Goal: Information Seeking & Learning: Learn about a topic

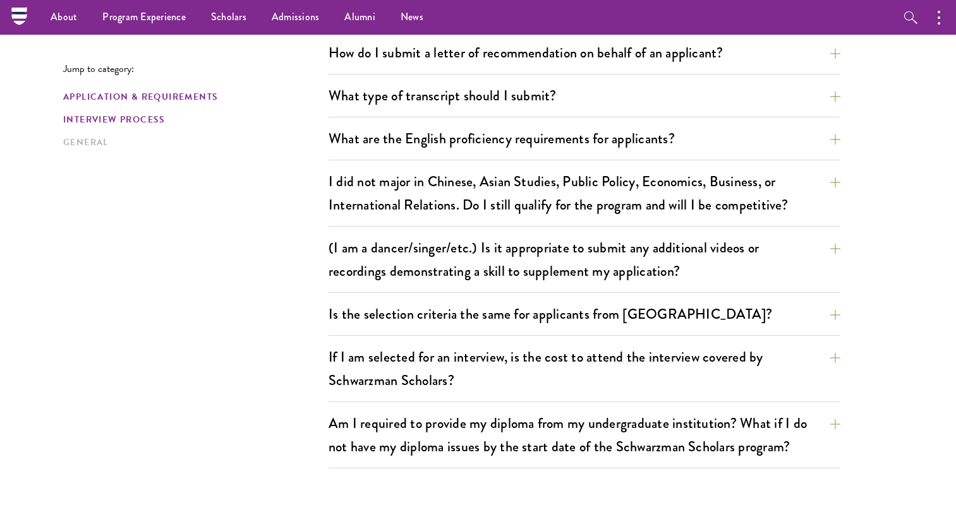
scroll to position [937, 0]
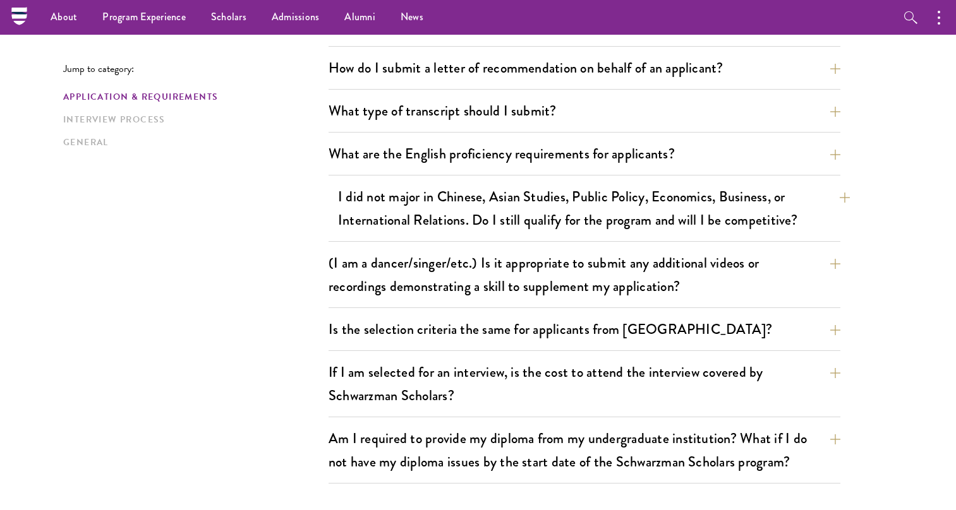
click at [385, 206] on button "I did not major in Chinese, Asian Studies, Public Policy, Economics, Business, …" at bounding box center [594, 209] width 512 height 52
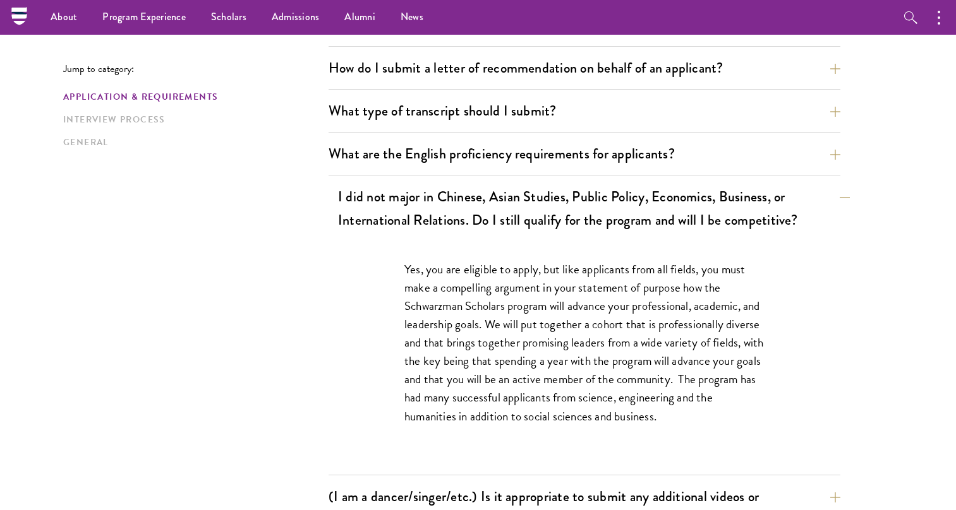
click at [383, 203] on button "I did not major in Chinese, Asian Studies, Public Policy, Economics, Business, …" at bounding box center [594, 209] width 512 height 52
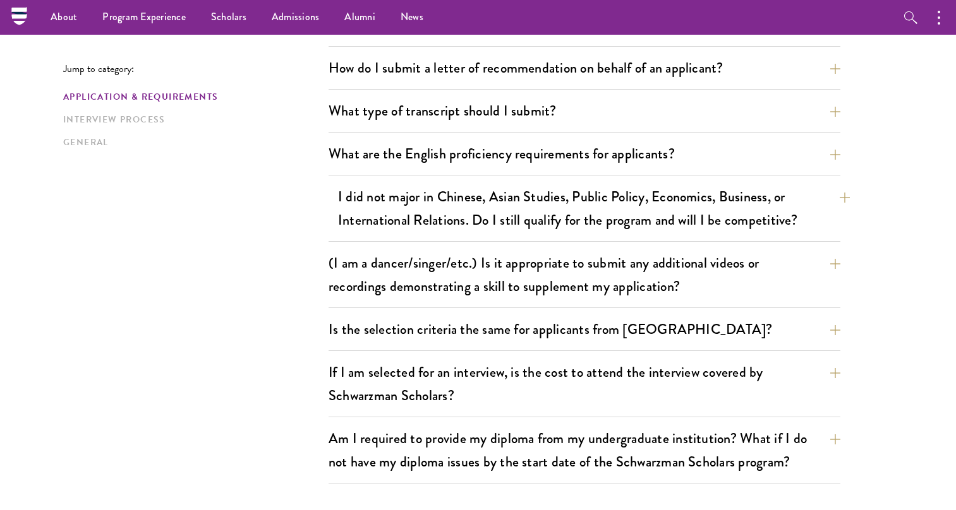
click at [383, 203] on button "I did not major in Chinese, Asian Studies, Public Policy, Economics, Business, …" at bounding box center [594, 209] width 512 height 52
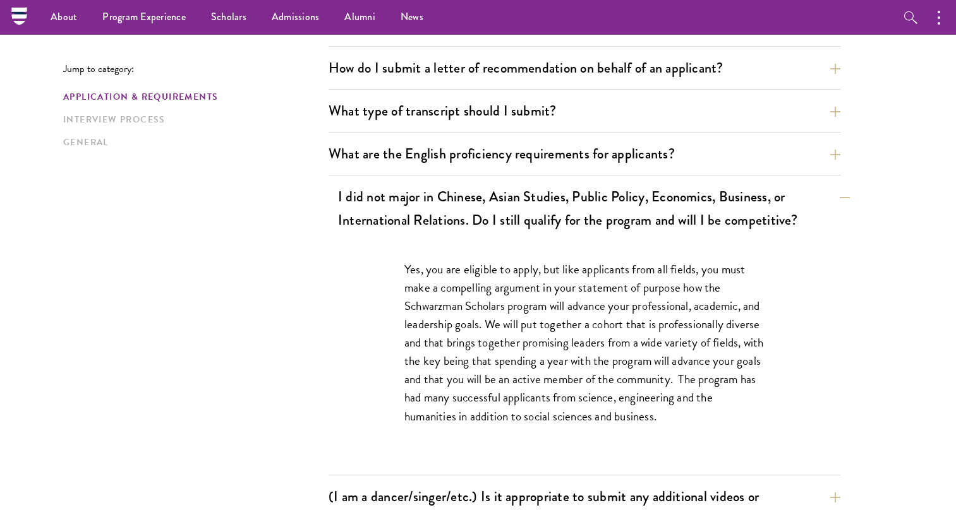
click at [383, 203] on button "I did not major in Chinese, Asian Studies, Public Policy, Economics, Business, …" at bounding box center [594, 209] width 512 height 52
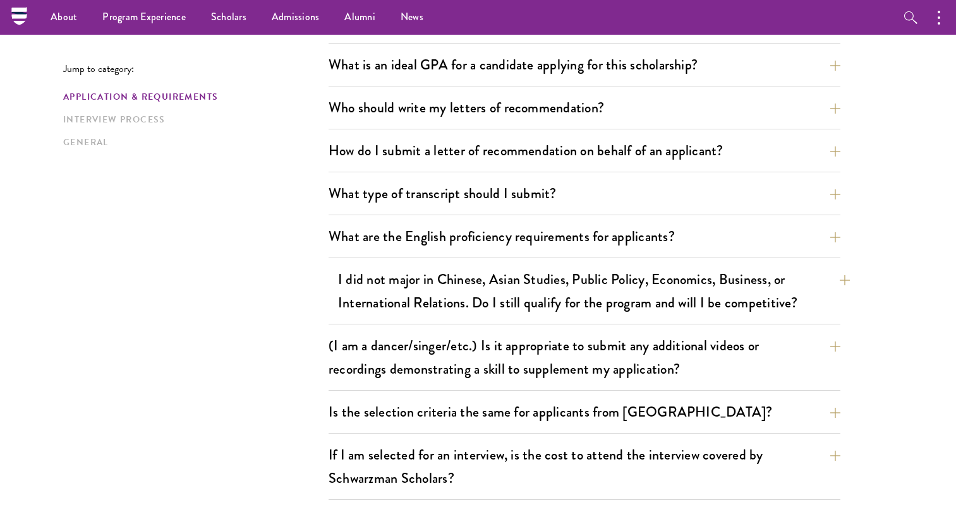
scroll to position [803, 0]
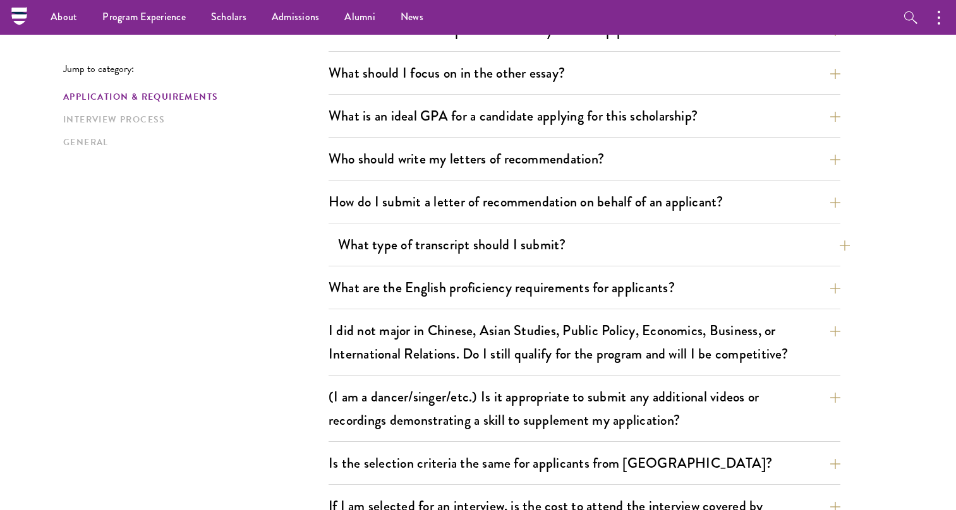
click at [381, 242] on button "What type of transcript should I submit?" at bounding box center [594, 245] width 512 height 28
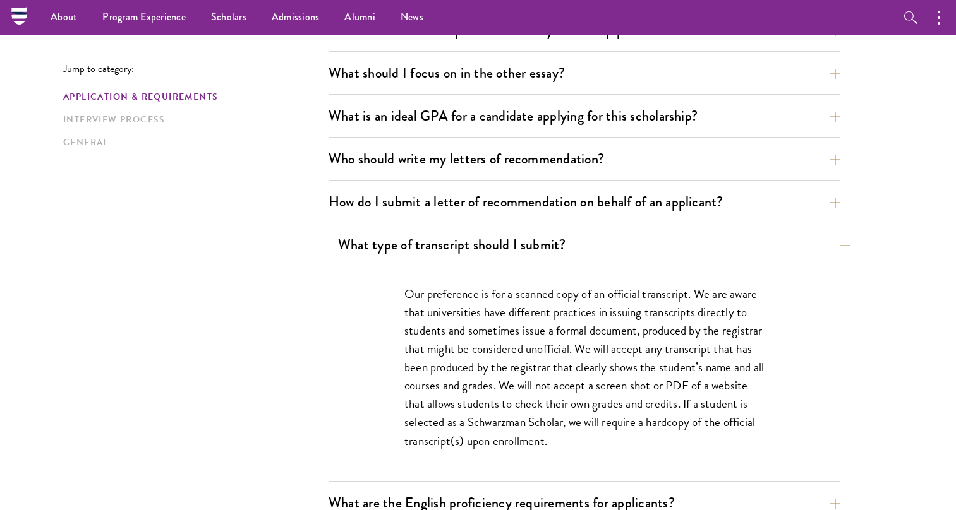
click at [381, 242] on button "What type of transcript should I submit?" at bounding box center [594, 245] width 512 height 28
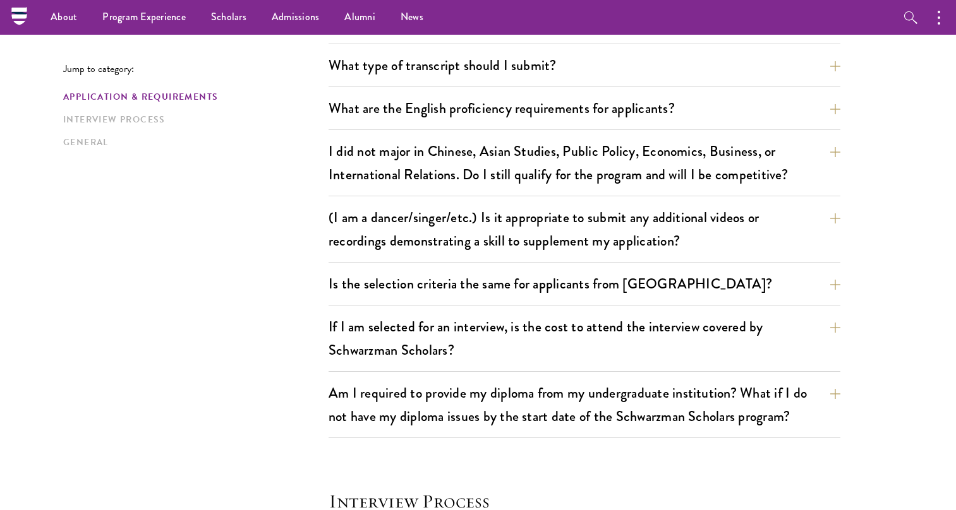
scroll to position [944, 0]
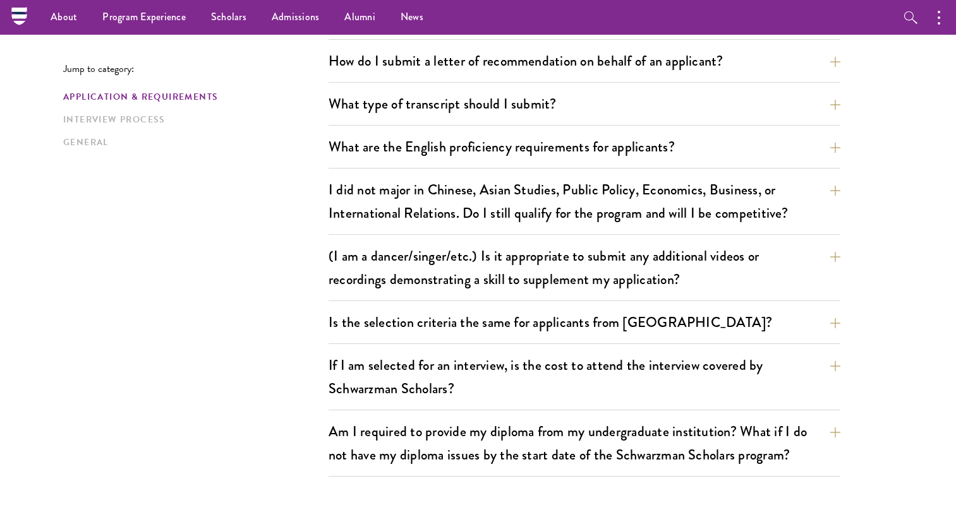
click at [352, 311] on button "Is the selection criteria the same for applicants from [GEOGRAPHIC_DATA]?" at bounding box center [594, 322] width 512 height 28
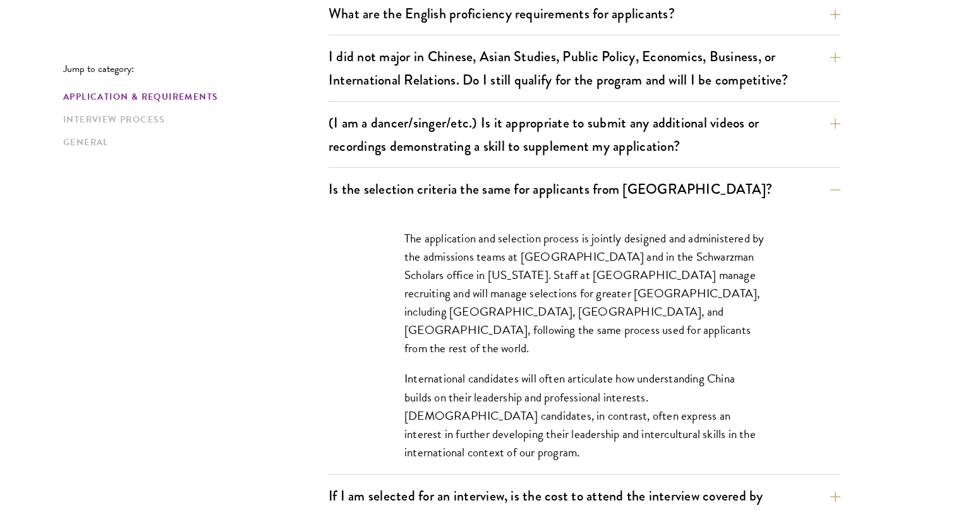
scroll to position [1078, 0]
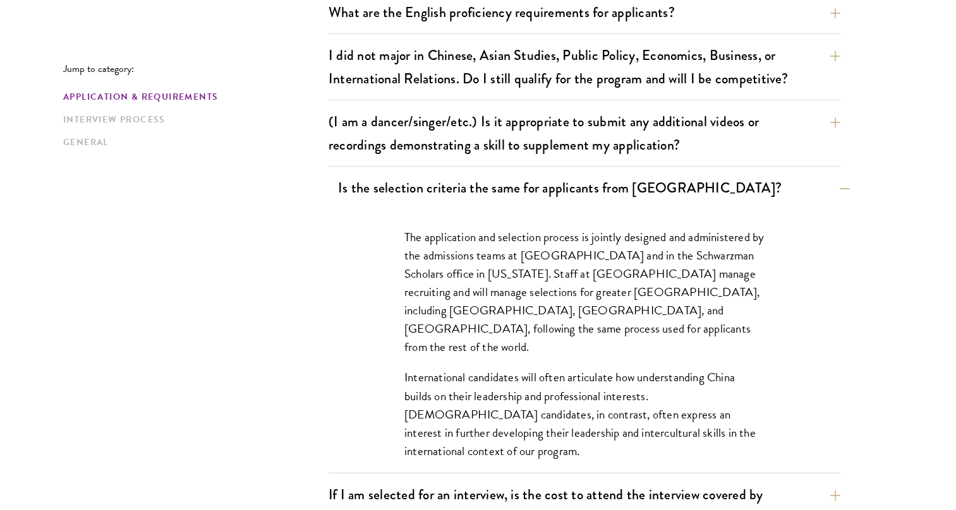
click at [377, 193] on button "Is the selection criteria the same for applicants from [GEOGRAPHIC_DATA]?" at bounding box center [594, 188] width 512 height 28
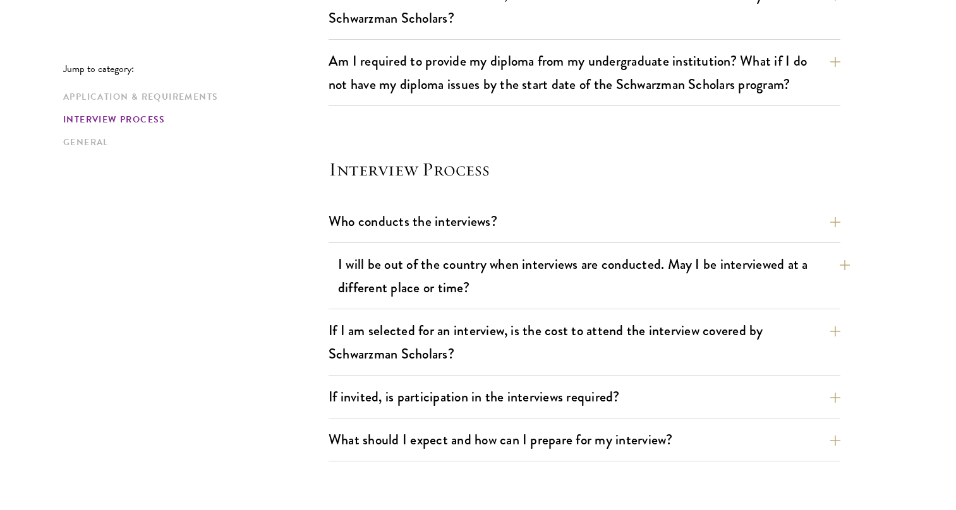
scroll to position [1351, 0]
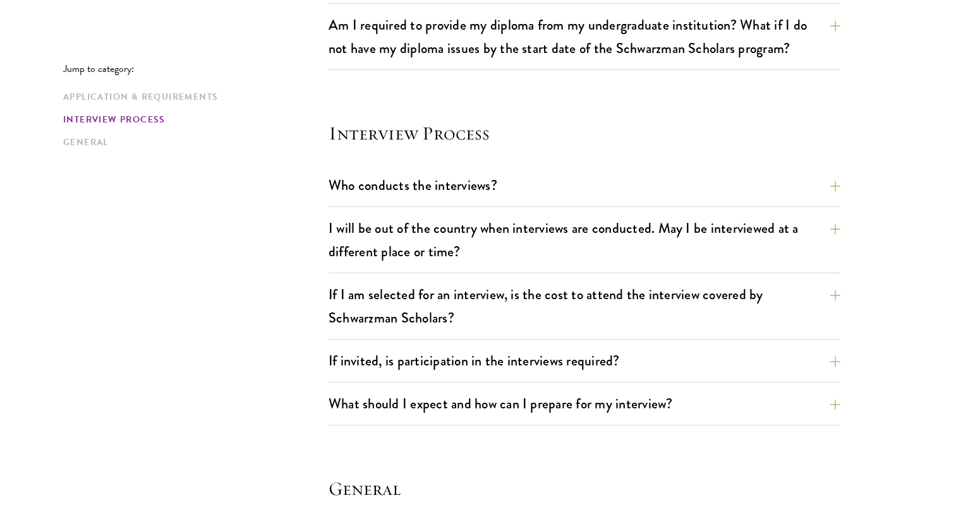
click at [384, 202] on div "Who conducts the interviews? Interview panelists are distinguished senior figur…" at bounding box center [585, 189] width 512 height 36
click at [384, 186] on button "Who conducts the interviews?" at bounding box center [594, 185] width 512 height 28
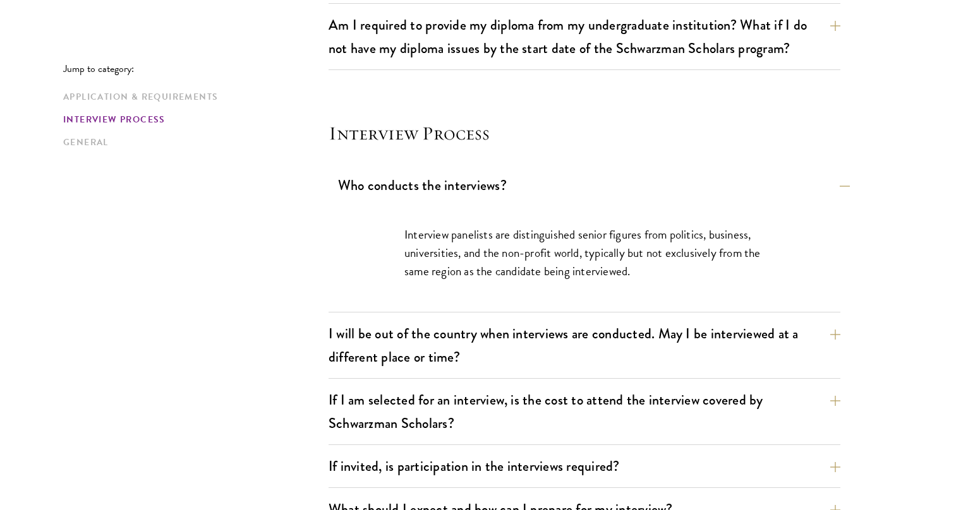
click at [384, 187] on button "Who conducts the interviews?" at bounding box center [594, 185] width 512 height 28
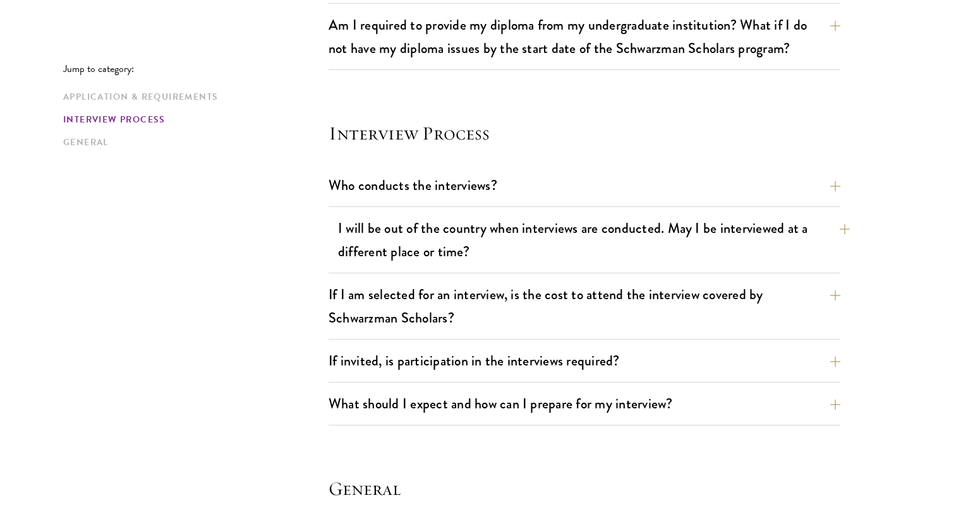
click at [387, 218] on button "I will be out of the country when interviews are conducted. May I be interviewe…" at bounding box center [594, 240] width 512 height 52
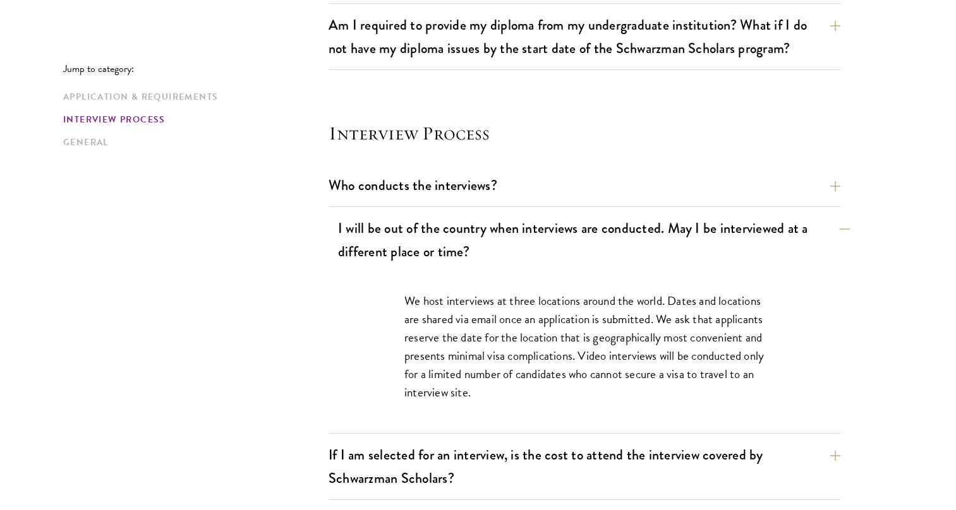
click at [387, 219] on button "I will be out of the country when interviews are conducted. May I be interviewe…" at bounding box center [594, 240] width 512 height 52
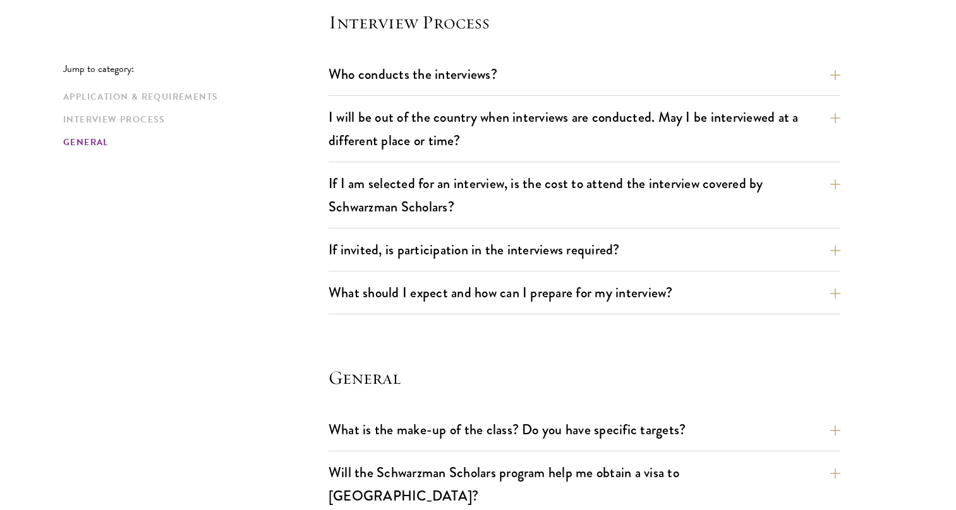
scroll to position [1475, 0]
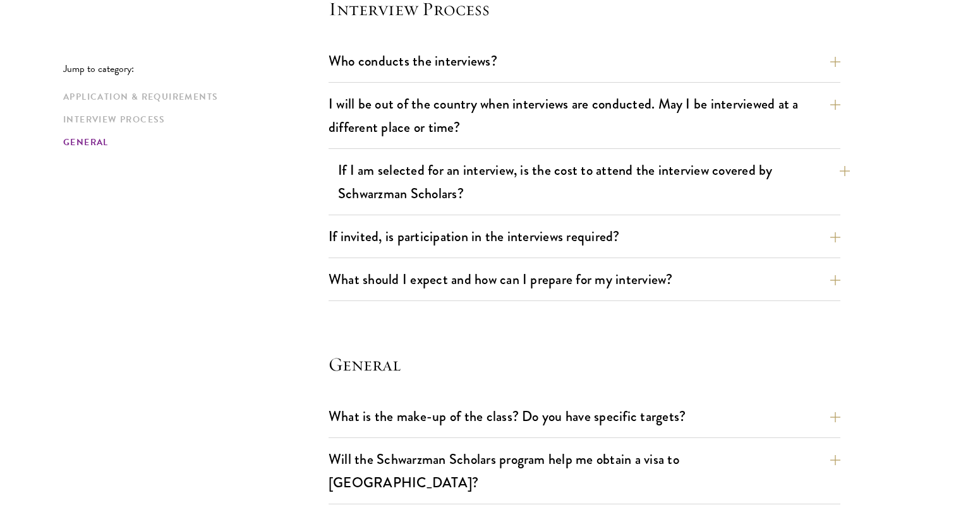
click at [389, 177] on button "If I am selected for an interview, is the cost to attend the interview covered …" at bounding box center [594, 182] width 512 height 52
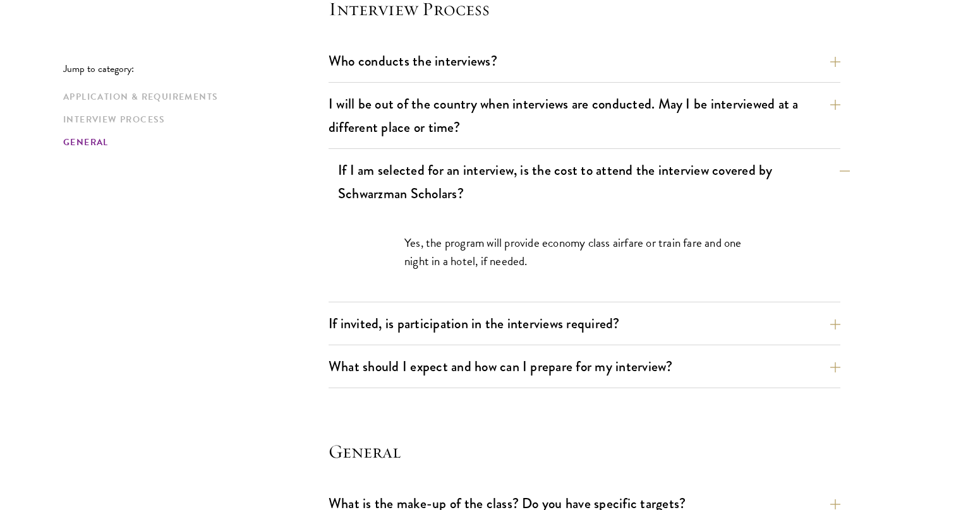
click at [390, 178] on button "If I am selected for an interview, is the cost to attend the interview covered …" at bounding box center [594, 182] width 512 height 52
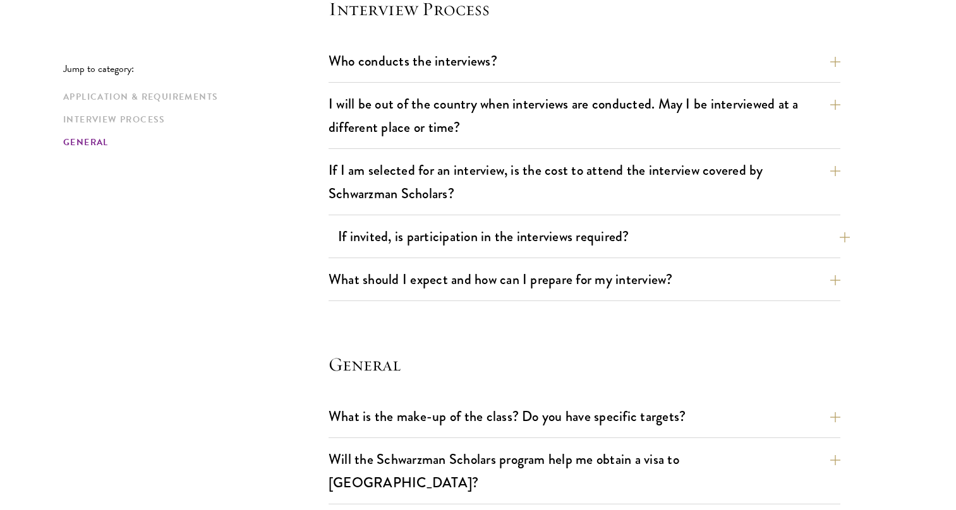
click at [385, 241] on button "If invited, is participation in the interviews required?" at bounding box center [594, 236] width 512 height 28
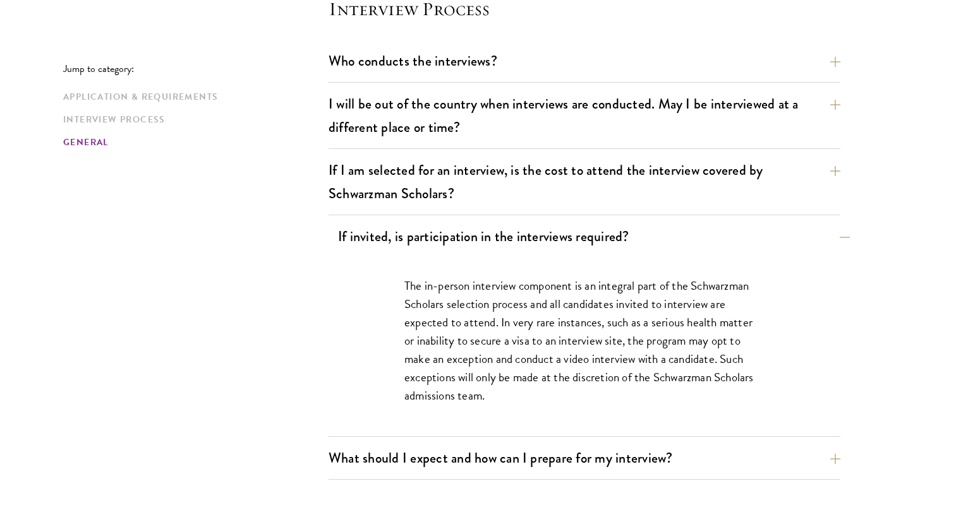
click at [385, 241] on button "If invited, is participation in the interviews required?" at bounding box center [594, 236] width 512 height 28
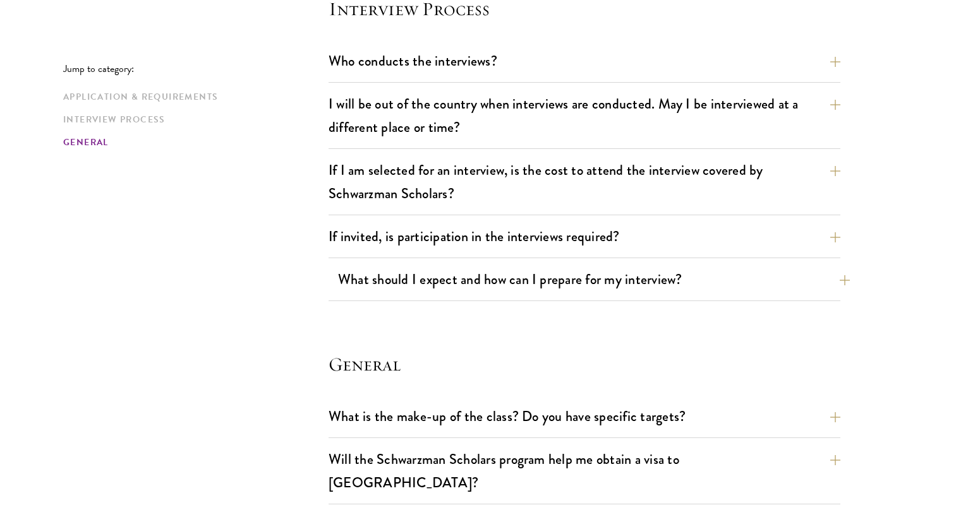
click at [377, 279] on button "What should I expect and how can I prepare for my interview?" at bounding box center [594, 279] width 512 height 28
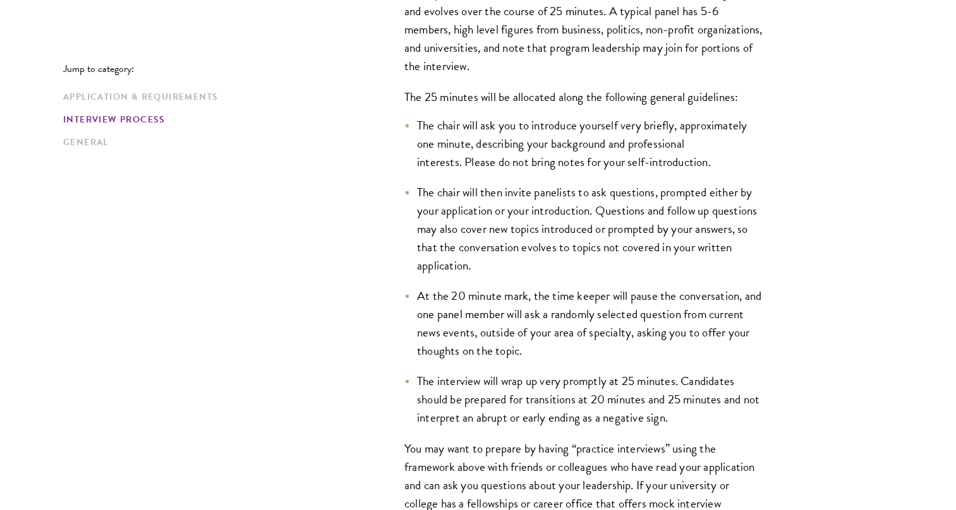
scroll to position [1876, 0]
